Goal: Task Accomplishment & Management: Check status

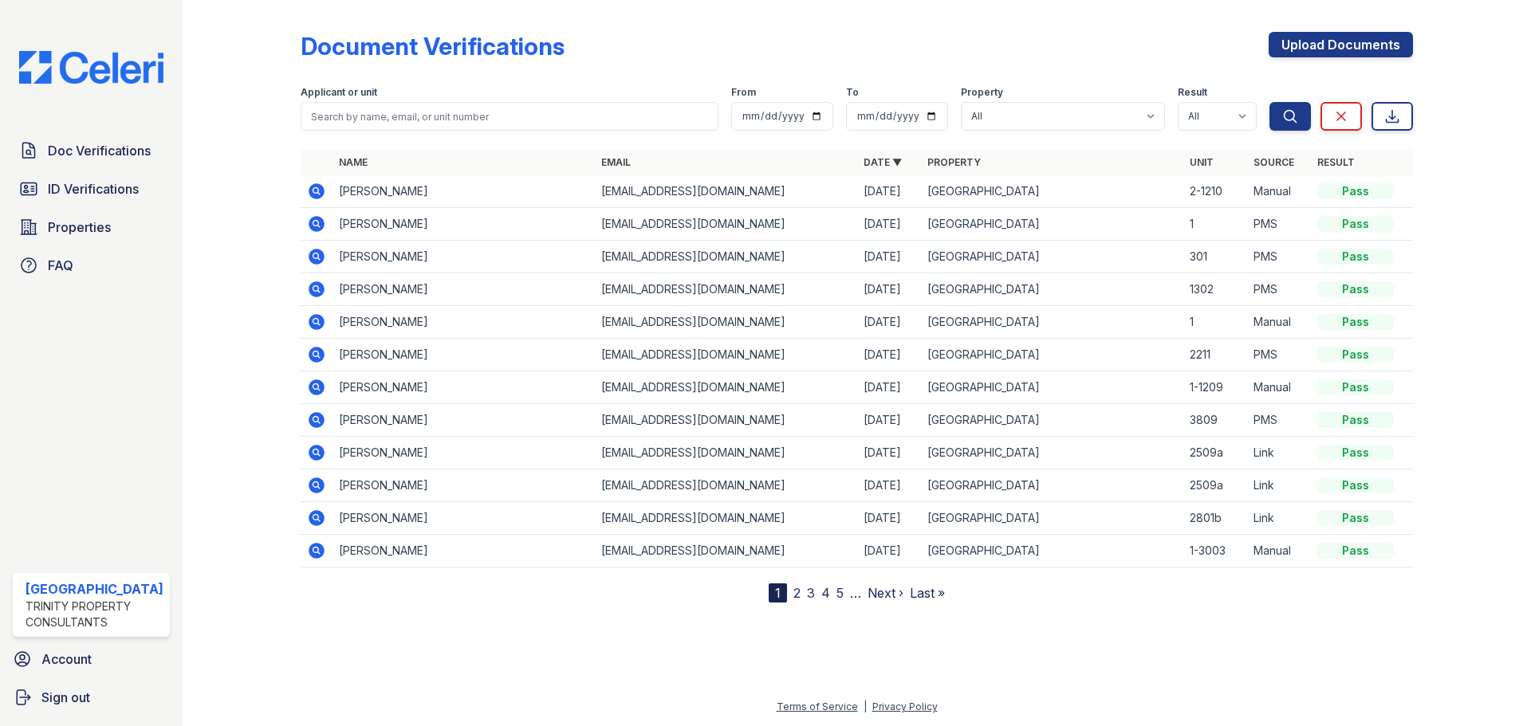
click at [319, 352] on icon at bounding box center [317, 355] width 16 height 16
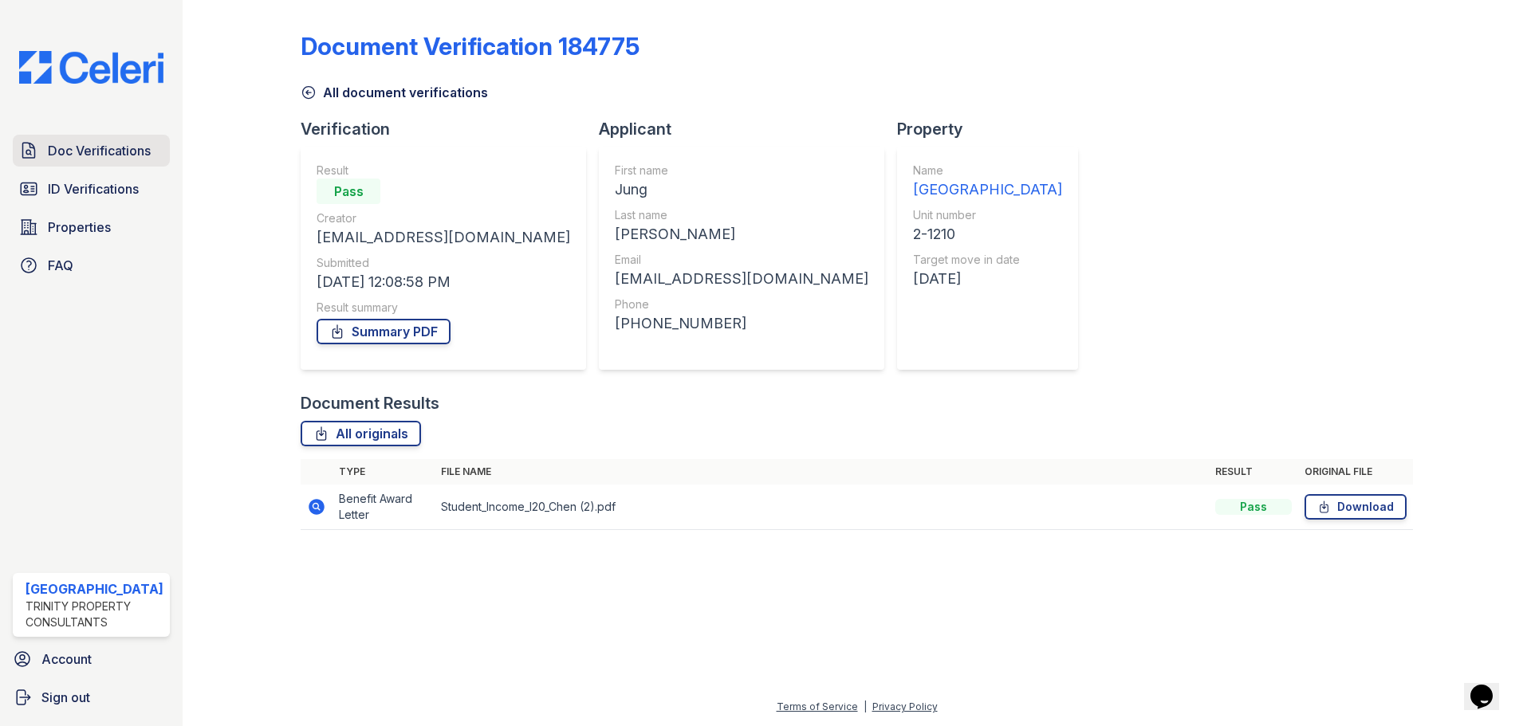
click at [86, 147] on span "Doc Verifications" at bounding box center [99, 150] width 103 height 19
